Goal: Task Accomplishment & Management: Manage account settings

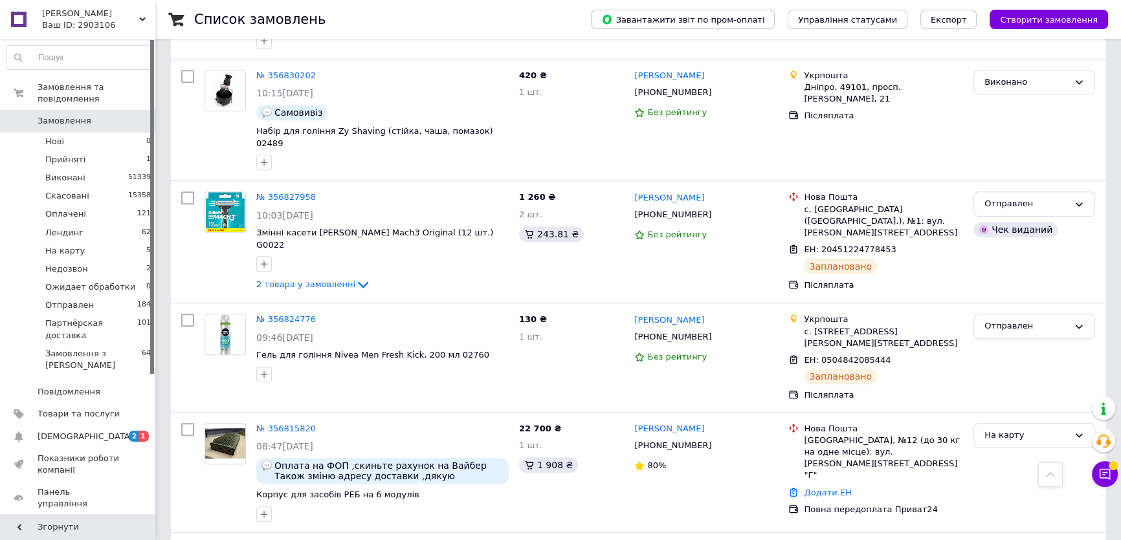
scroll to position [1294, 0]
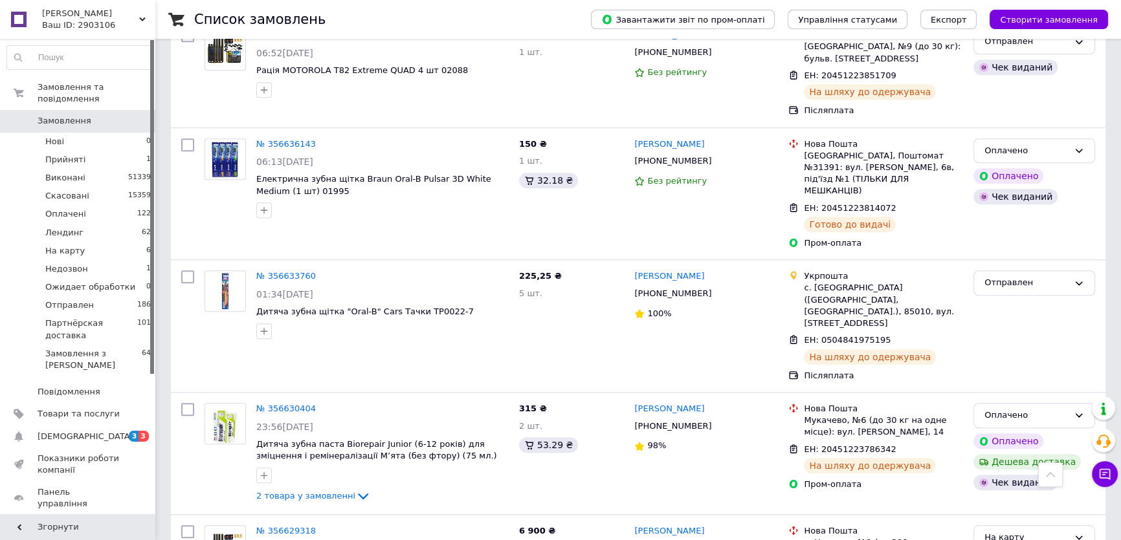
scroll to position [2080, 0]
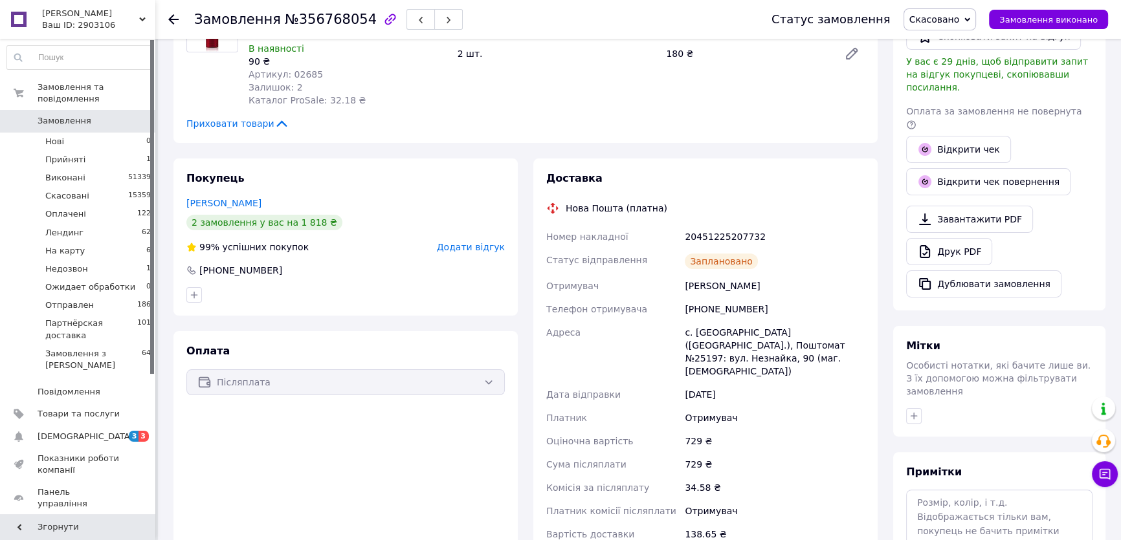
scroll to position [353, 0]
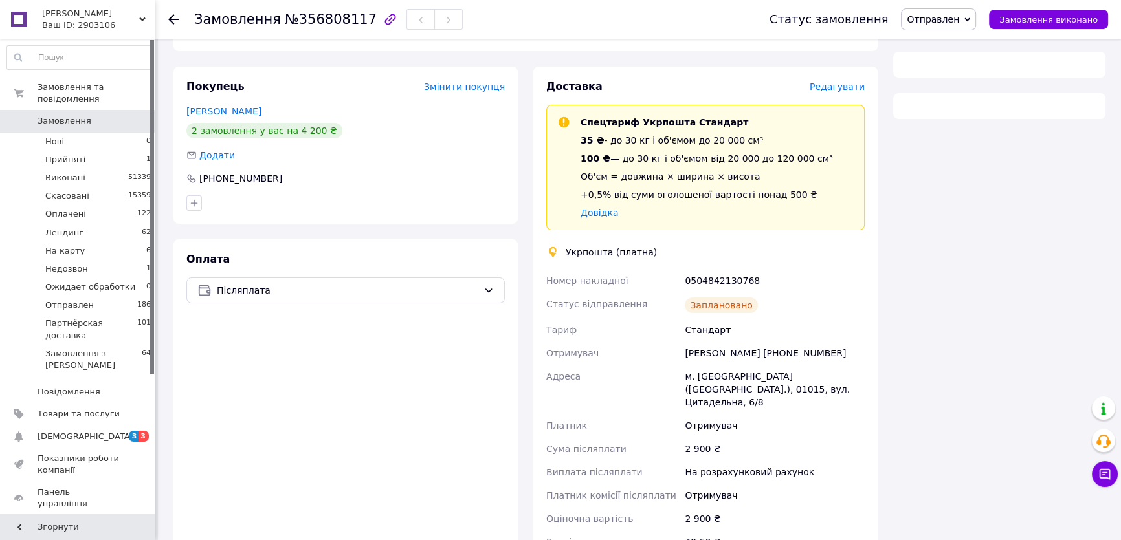
scroll to position [294, 0]
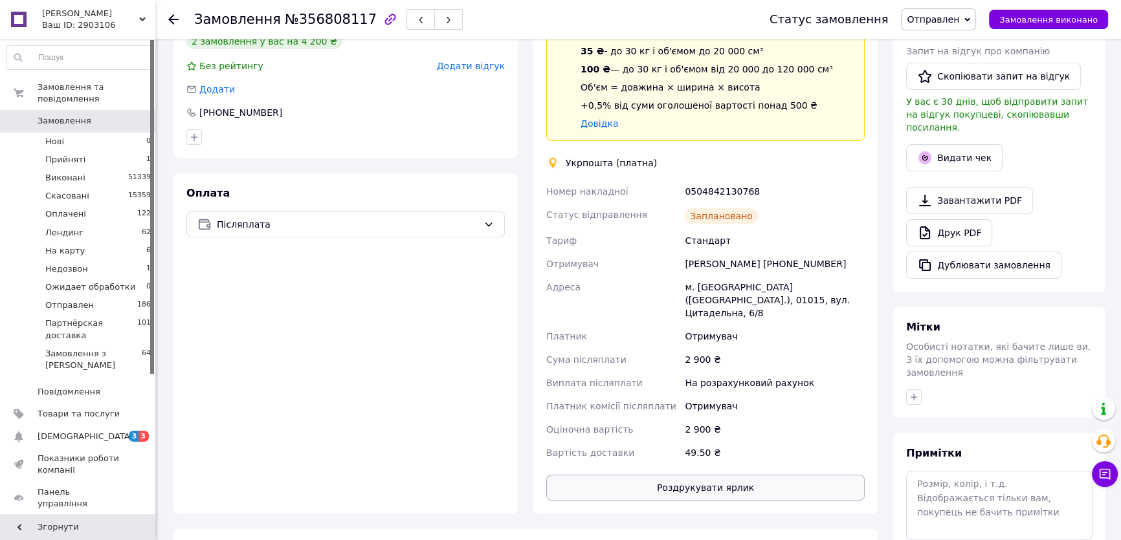
click at [698, 475] on button "Роздрукувати ярлик" at bounding box center [705, 488] width 318 height 26
